Goal: Task Accomplishment & Management: Understand process/instructions

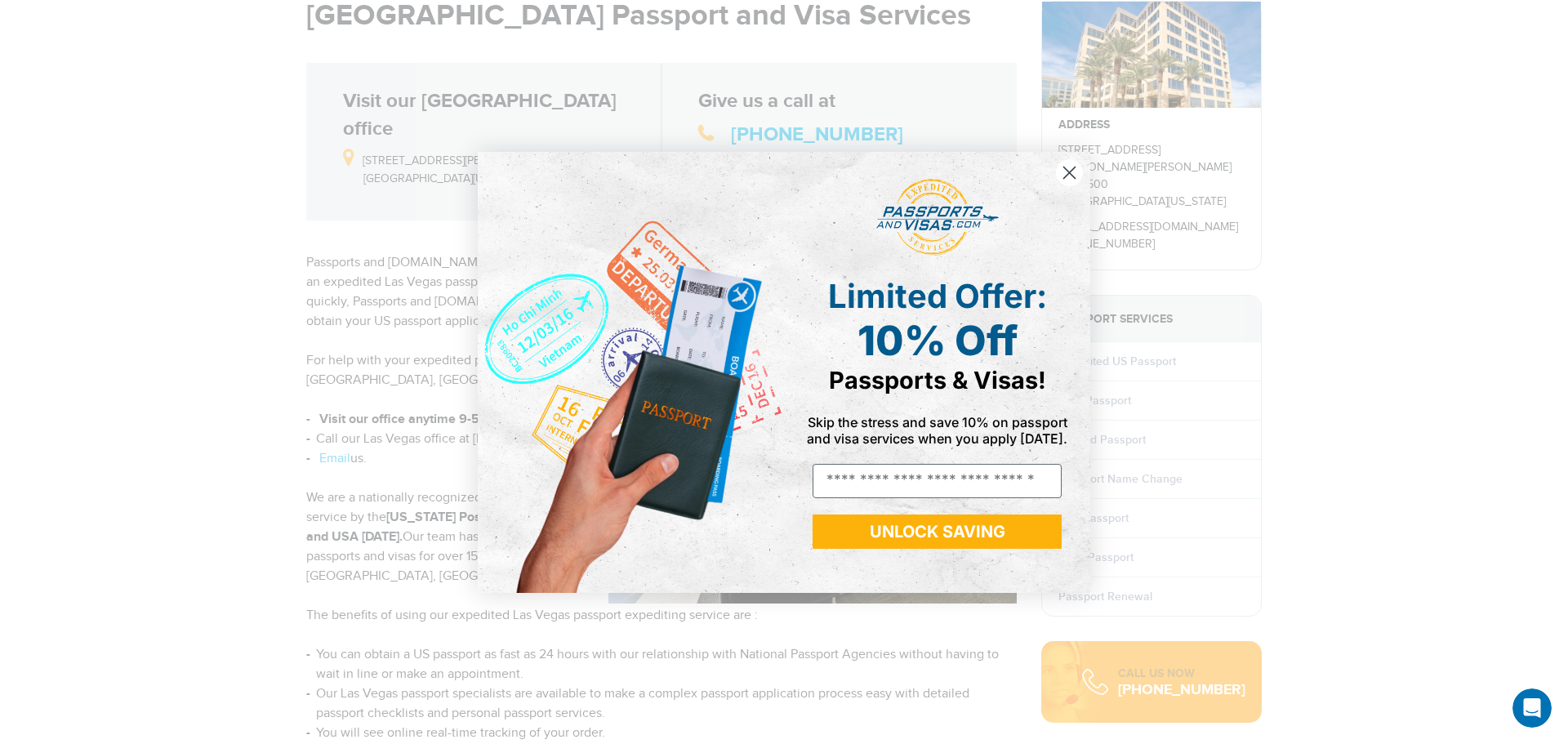
click at [1078, 169] on circle "Close dialog" at bounding box center [1069, 172] width 27 height 27
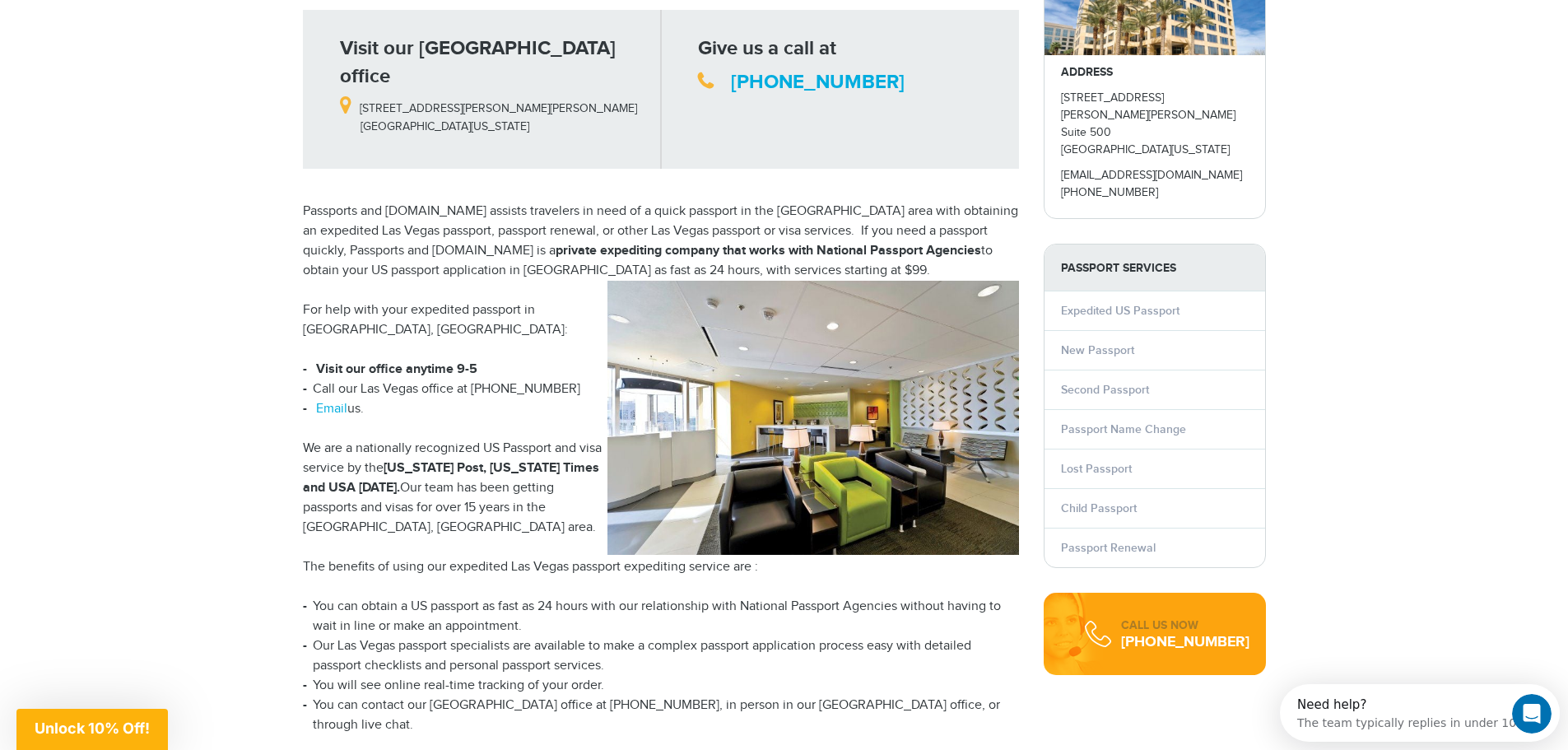
scroll to position [247, 0]
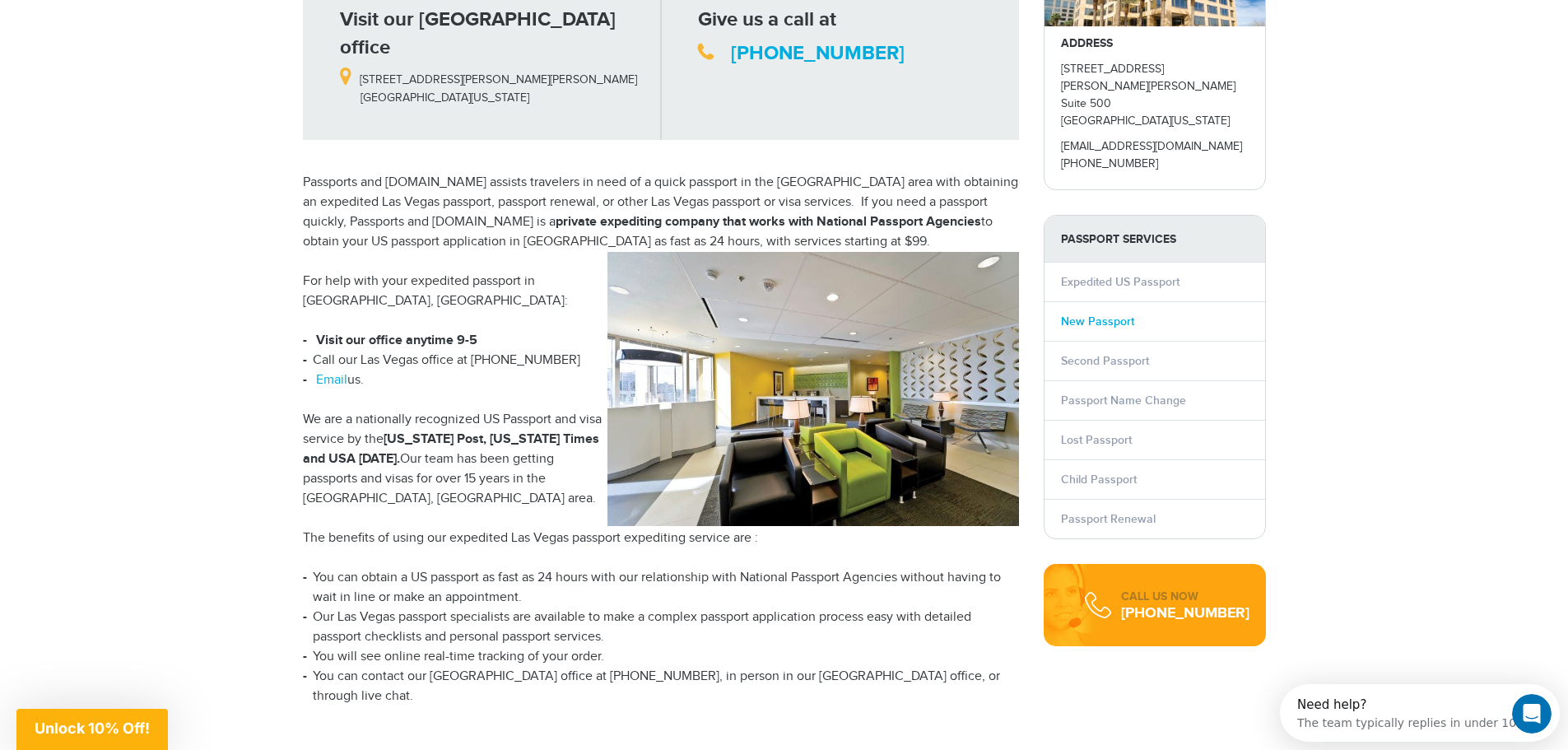
click at [1093, 314] on link "New Passport" at bounding box center [1098, 321] width 73 height 14
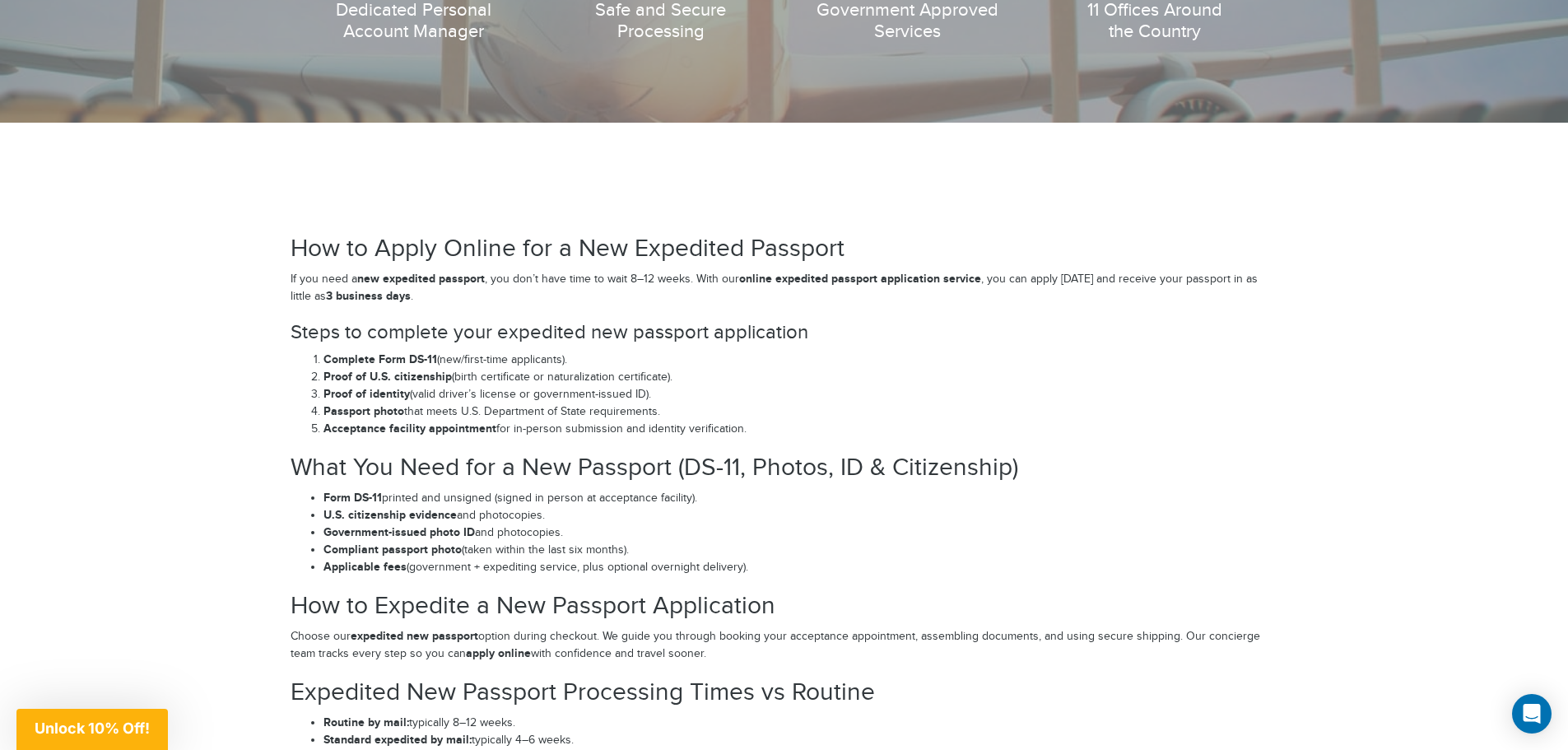
scroll to position [2223, 0]
